Goal: Task Accomplishment & Management: Use online tool/utility

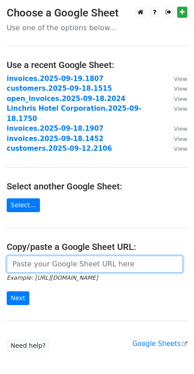
click at [93, 258] on input "url" at bounding box center [95, 264] width 177 height 17
paste input "https://docs.google.com/spreadsheets/d/1B-H9bbOY1mT0UKU5zJwpwTyycxmM2W7ziYjGicR…"
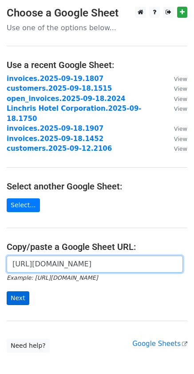
type input "https://docs.google.com/spreadsheets/d/1B-H9bbOY1mT0UKU5zJwpwTyycxmM2W7ziYjGicR…"
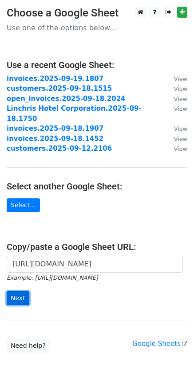
click at [21, 291] on input "Next" at bounding box center [18, 298] width 23 height 14
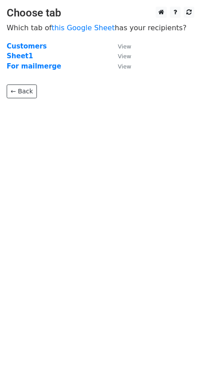
click at [32, 70] on strong "For mailmerge" at bounding box center [34, 66] width 55 height 8
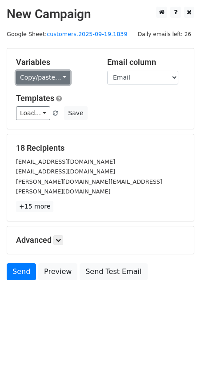
click at [62, 79] on link "Copy/paste..." at bounding box center [43, 78] width 54 height 14
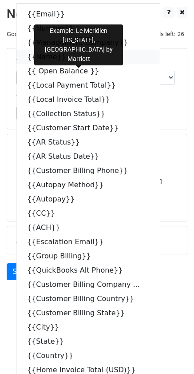
drag, startPoint x: 63, startPoint y: 56, endPoint x: 15, endPoint y: 63, distance: 48.6
click at [68, 56] on icon at bounding box center [71, 56] width 7 height 7
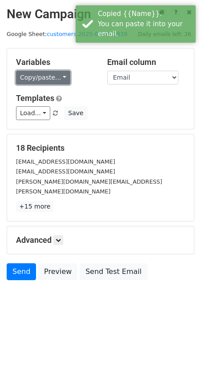
click at [59, 77] on link "Copy/paste..." at bounding box center [43, 78] width 54 height 14
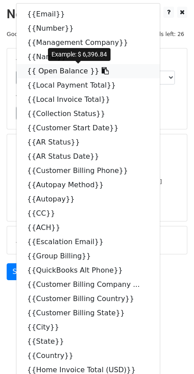
click at [102, 72] on icon at bounding box center [105, 70] width 7 height 7
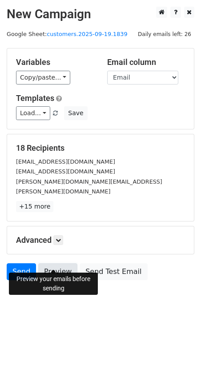
click at [59, 263] on link "Preview" at bounding box center [57, 271] width 39 height 17
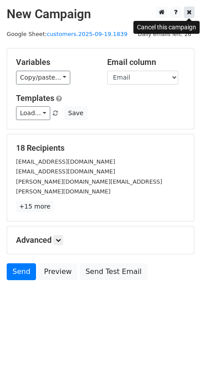
click at [191, 12] on icon at bounding box center [189, 12] width 5 height 6
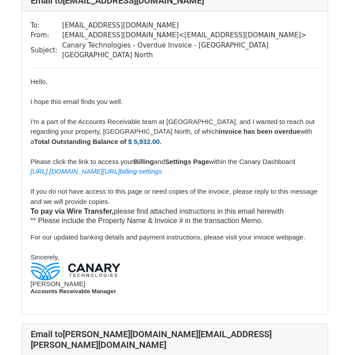
scroll to position [4269, 0]
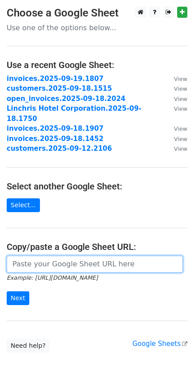
click at [90, 256] on input "url" at bounding box center [95, 264] width 177 height 17
paste input "https://docs.google.com/spreadsheets/d/1B-H9bbOY1mT0UKU5zJwpwTyycxmM2W7ziYjGicR…"
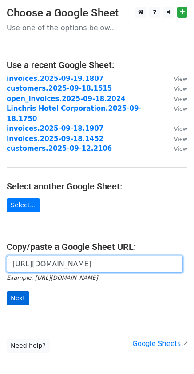
type input "https://docs.google.com/spreadsheets/d/1B-H9bbOY1mT0UKU5zJwpwTyycxmM2W7ziYjGicR…"
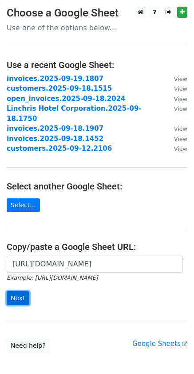
click at [21, 291] on input "Next" at bounding box center [18, 298] width 23 height 14
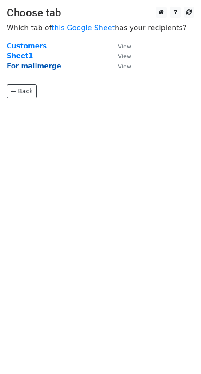
click at [41, 66] on strong "For mailmerge" at bounding box center [34, 66] width 55 height 8
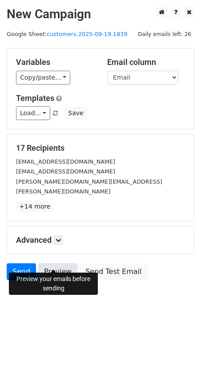
click at [52, 264] on link "Preview" at bounding box center [57, 271] width 39 height 17
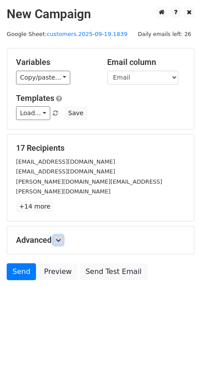
click at [60, 237] on icon at bounding box center [58, 239] width 5 height 5
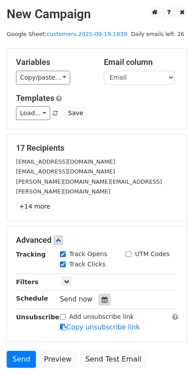
click at [102, 297] on icon at bounding box center [105, 300] width 6 height 6
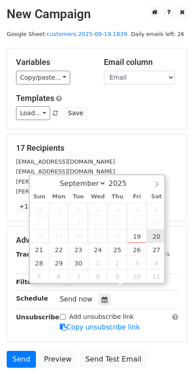
type input "2025-09-20 12:00"
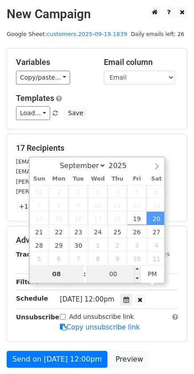
type input "08"
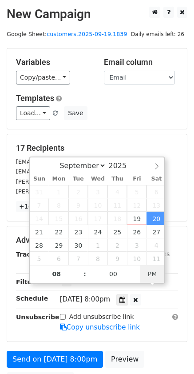
type input "2025-09-20 08:00"
click at [153, 274] on span "PM" at bounding box center [153, 274] width 24 height 18
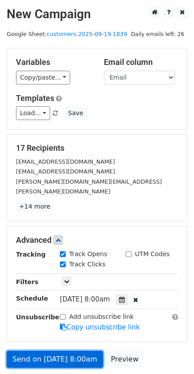
click at [69, 352] on link "Send on Sep 20 at 8:00am" at bounding box center [55, 359] width 97 height 17
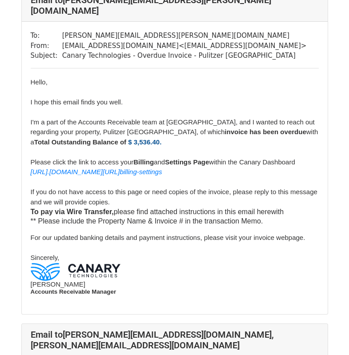
scroll to position [2202, 0]
